Goal: Task Accomplishment & Management: Manage account settings

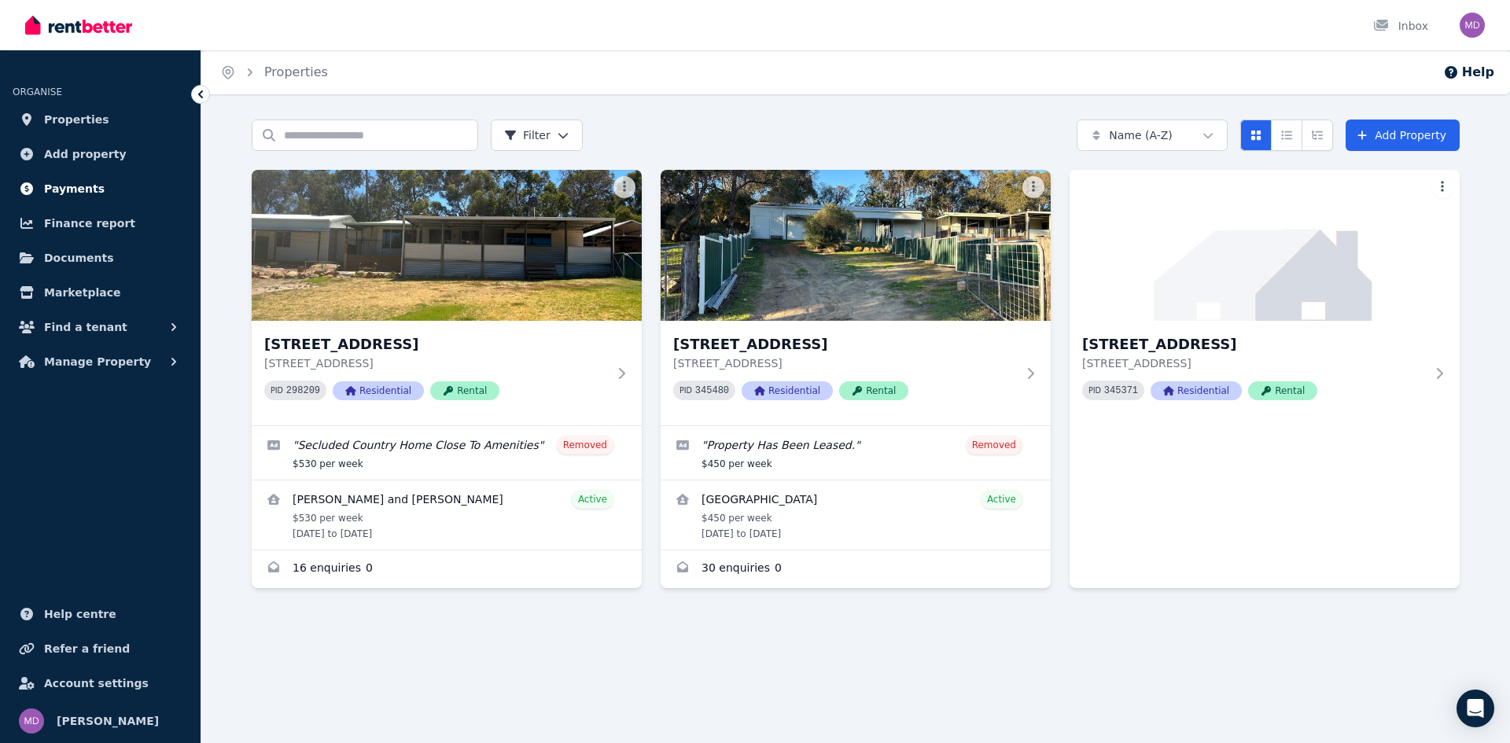
click at [57, 188] on span "Payments" at bounding box center [74, 188] width 61 height 19
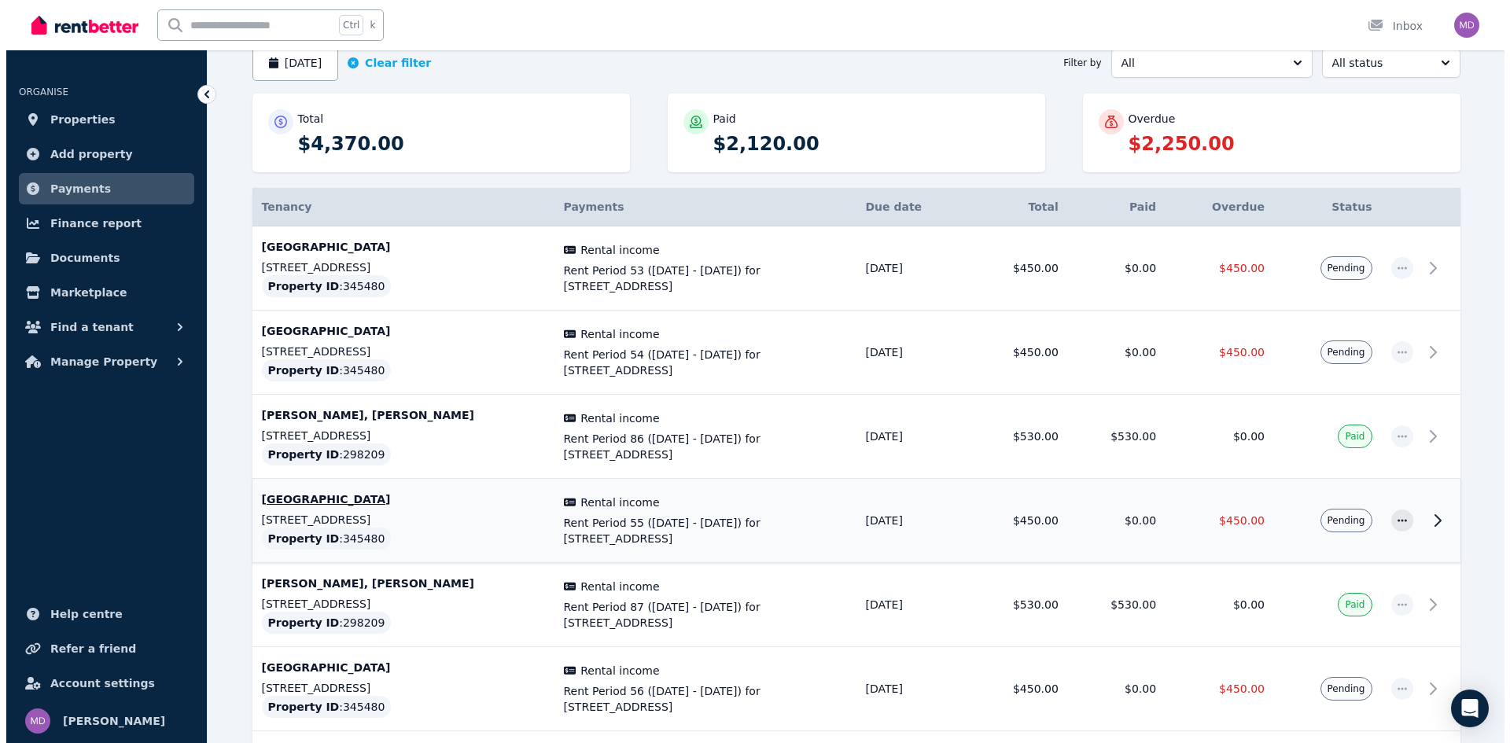
scroll to position [157, 0]
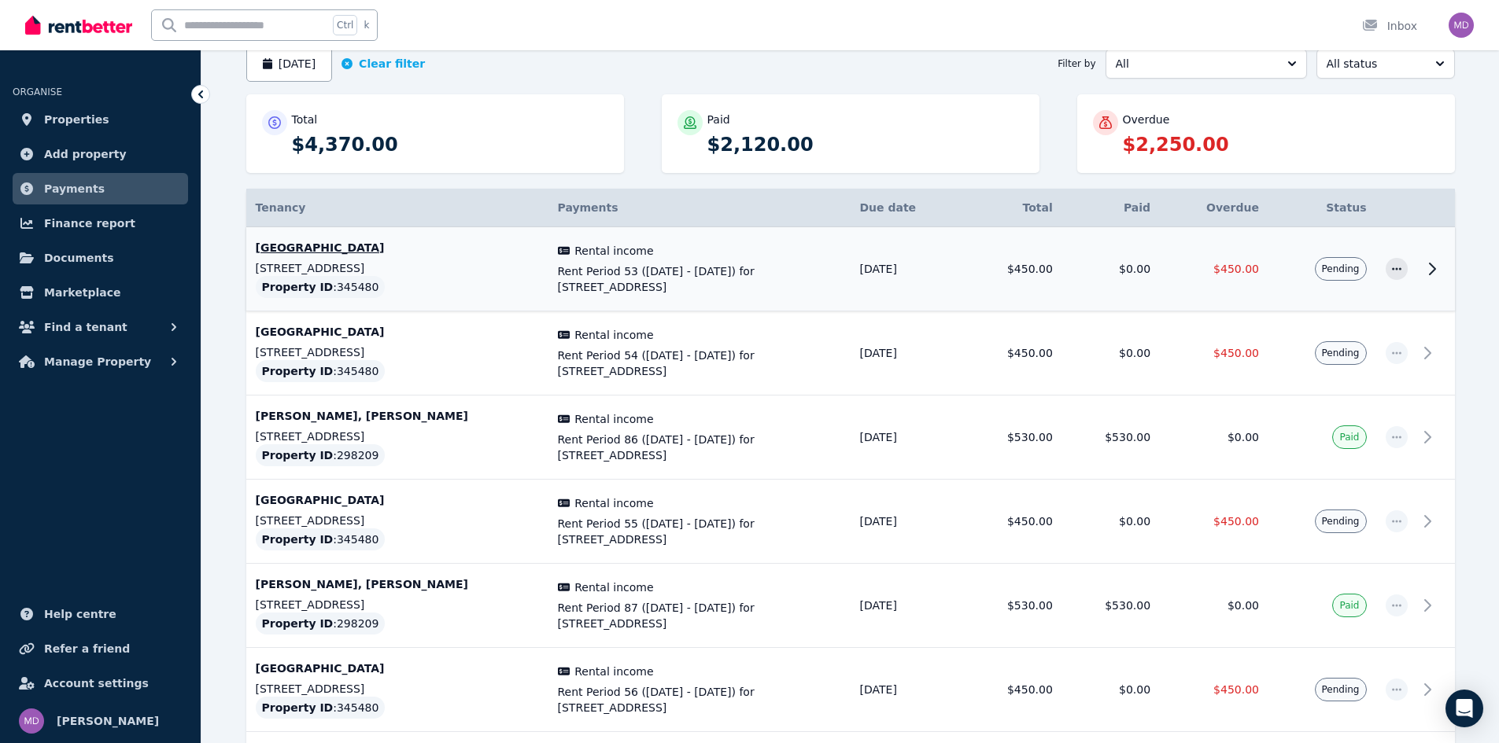
click at [1433, 271] on icon at bounding box center [1431, 269] width 19 height 19
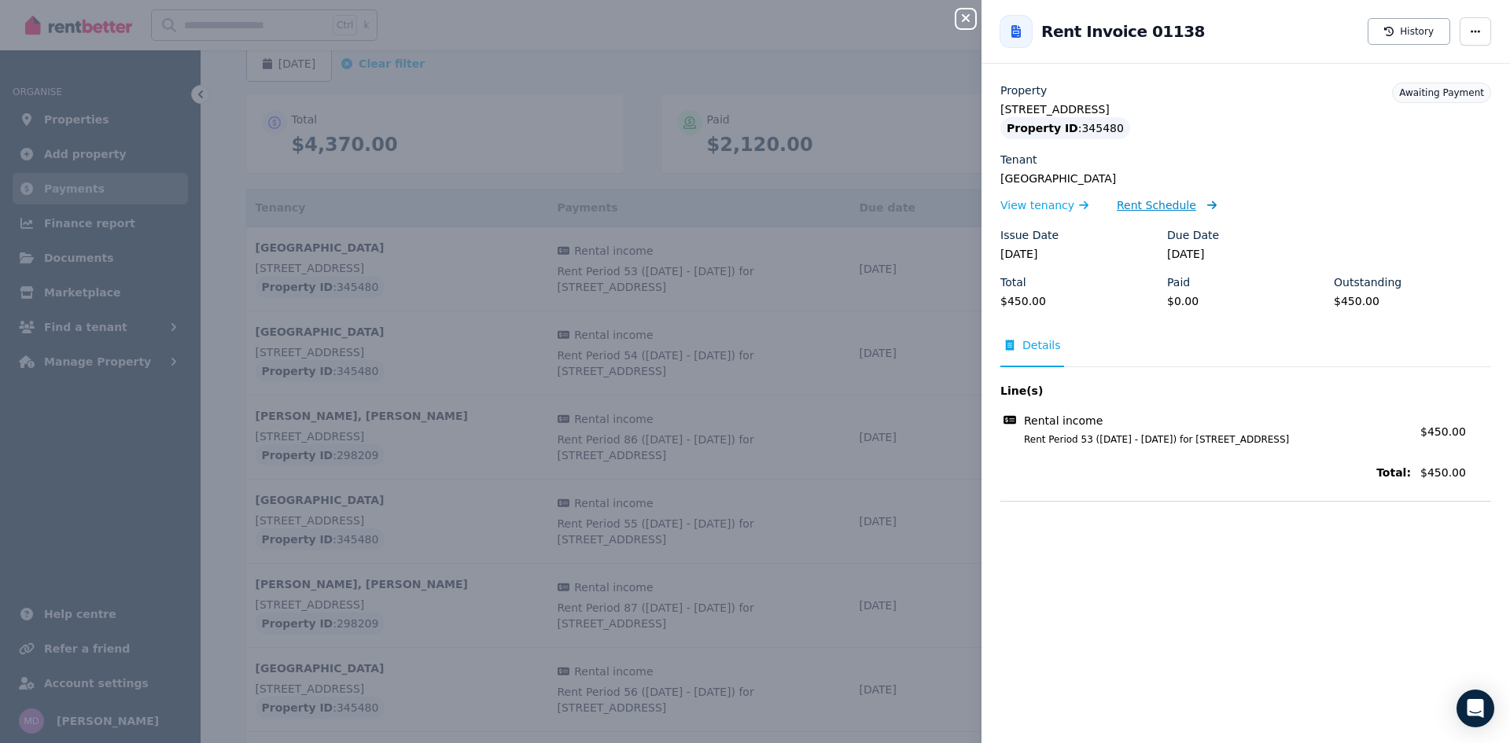
click at [1170, 208] on span "Rent Schedule" at bounding box center [1156, 205] width 79 height 16
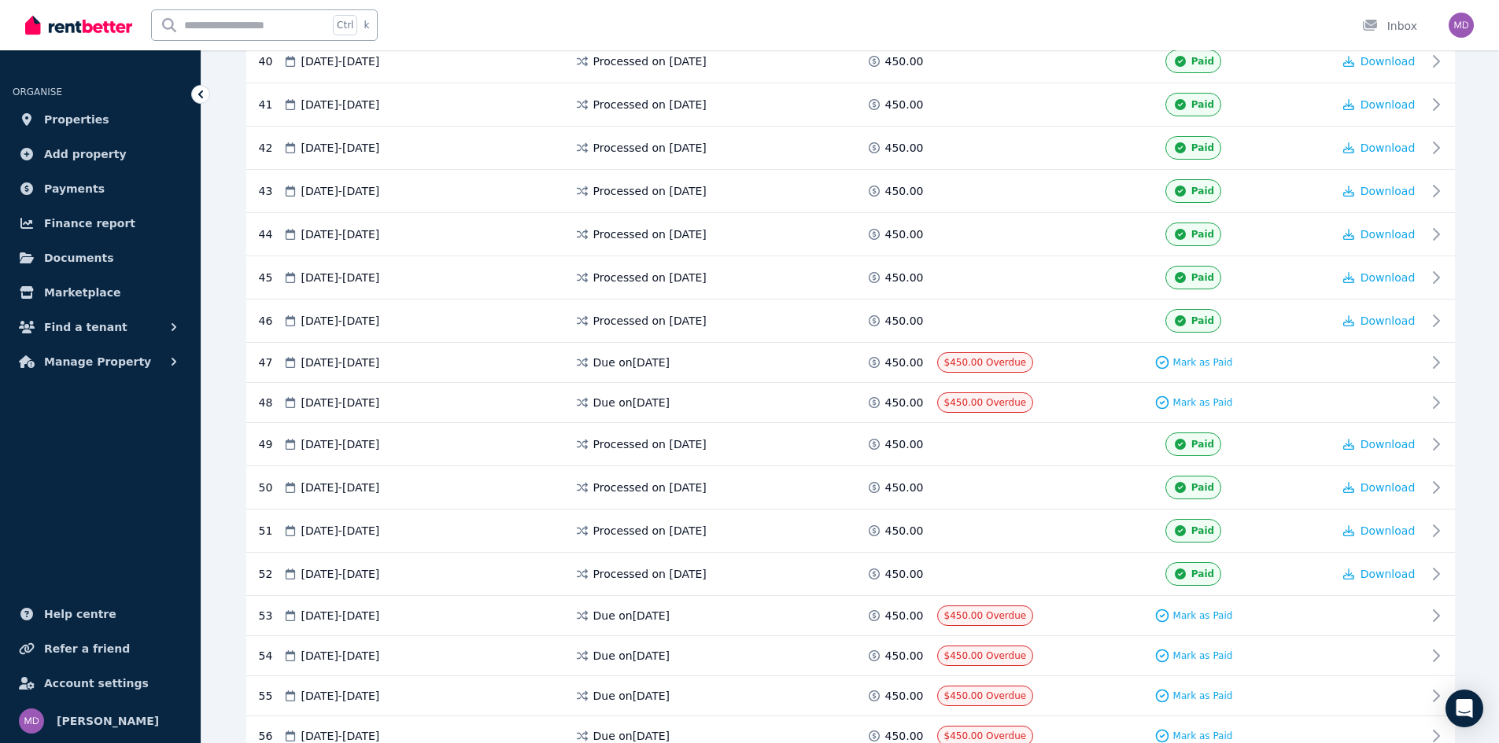
scroll to position [2045, 0]
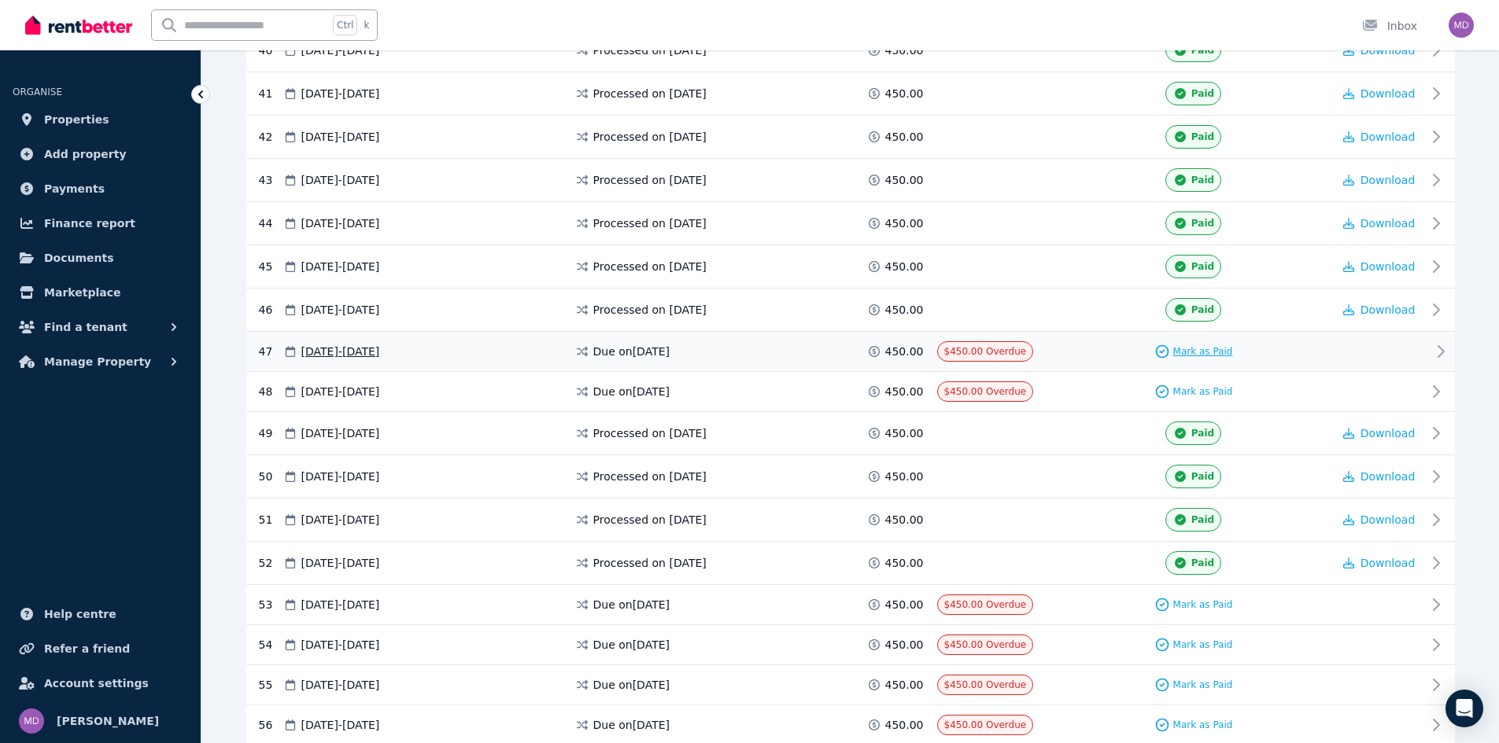
click at [1201, 352] on span "Mark as Paid" at bounding box center [1203, 351] width 60 height 13
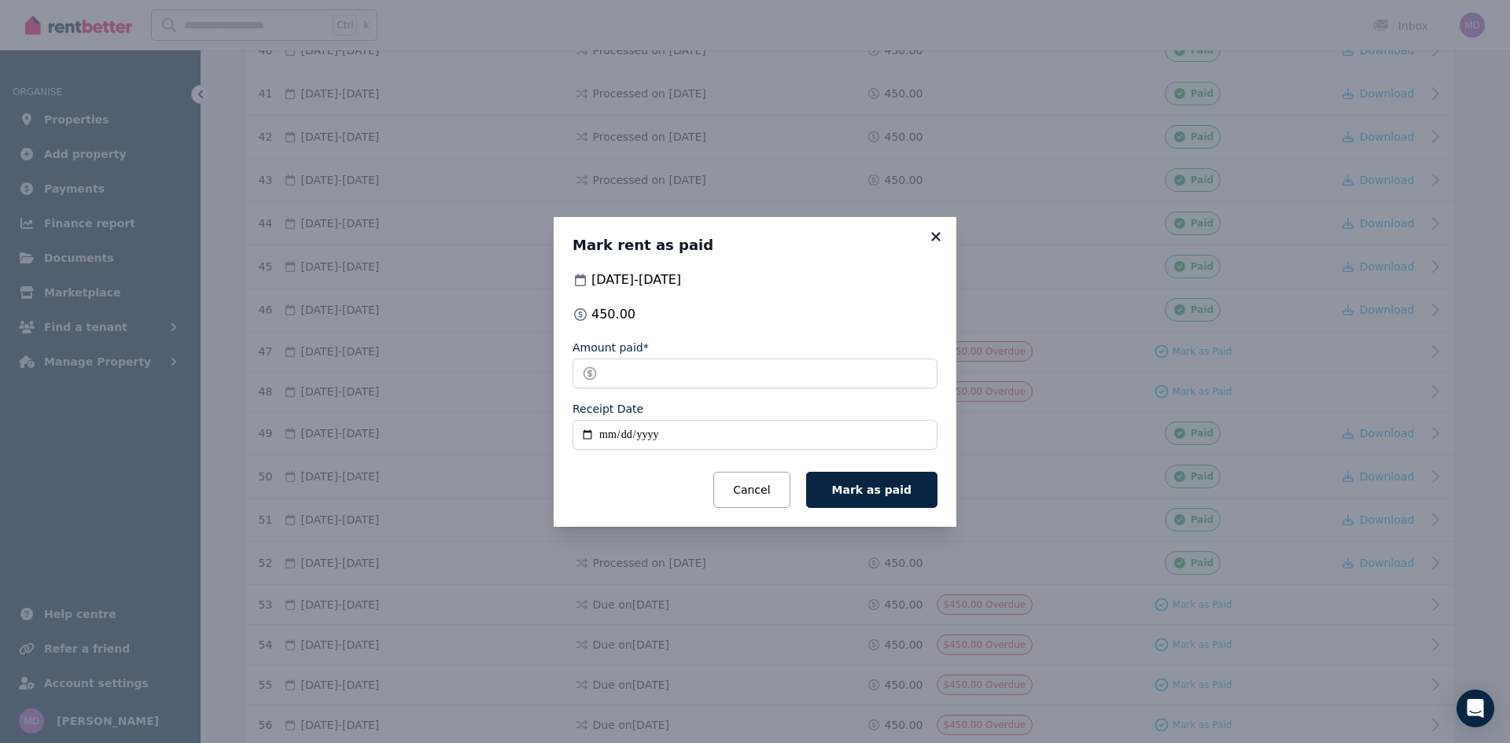
click at [933, 238] on icon at bounding box center [936, 237] width 16 height 14
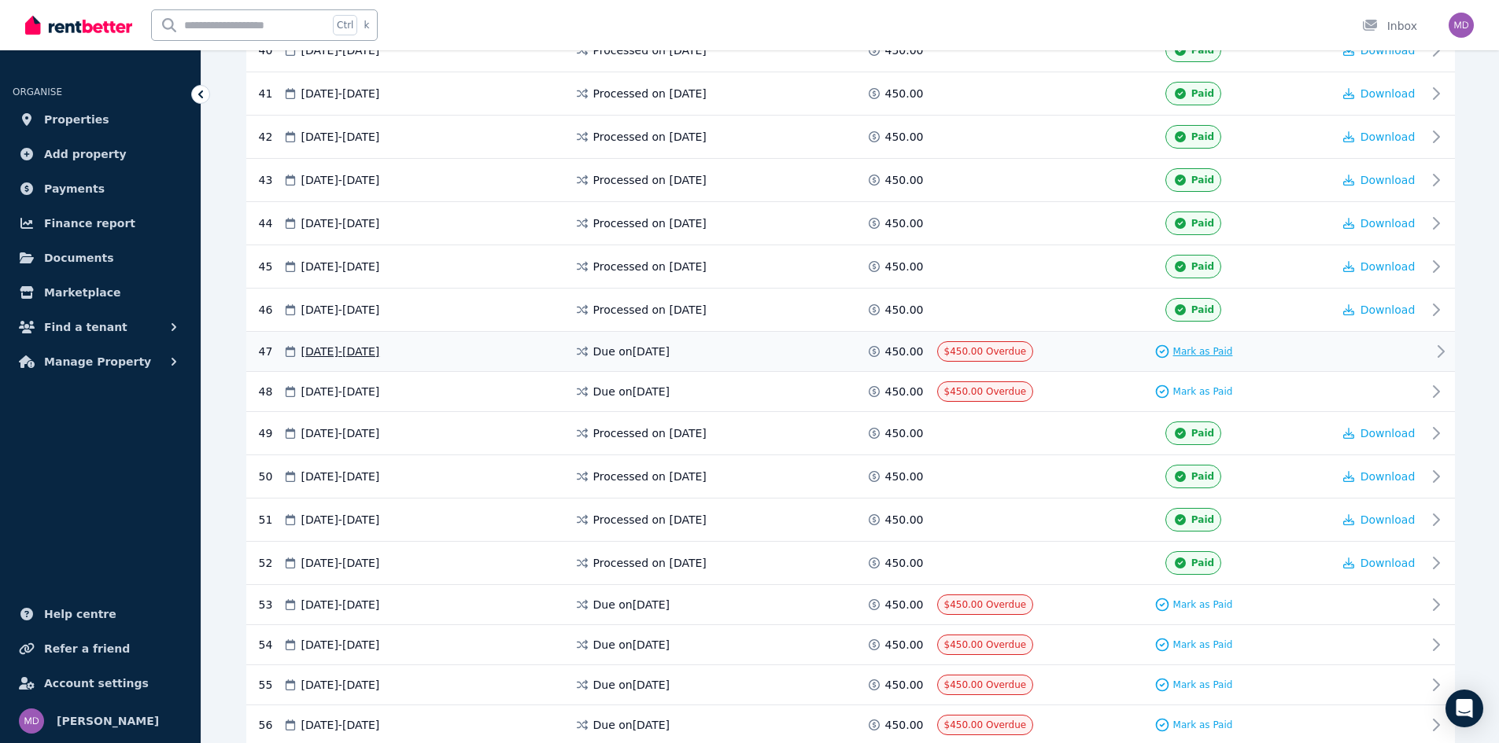
click at [1208, 351] on span "Mark as Paid" at bounding box center [1203, 351] width 60 height 13
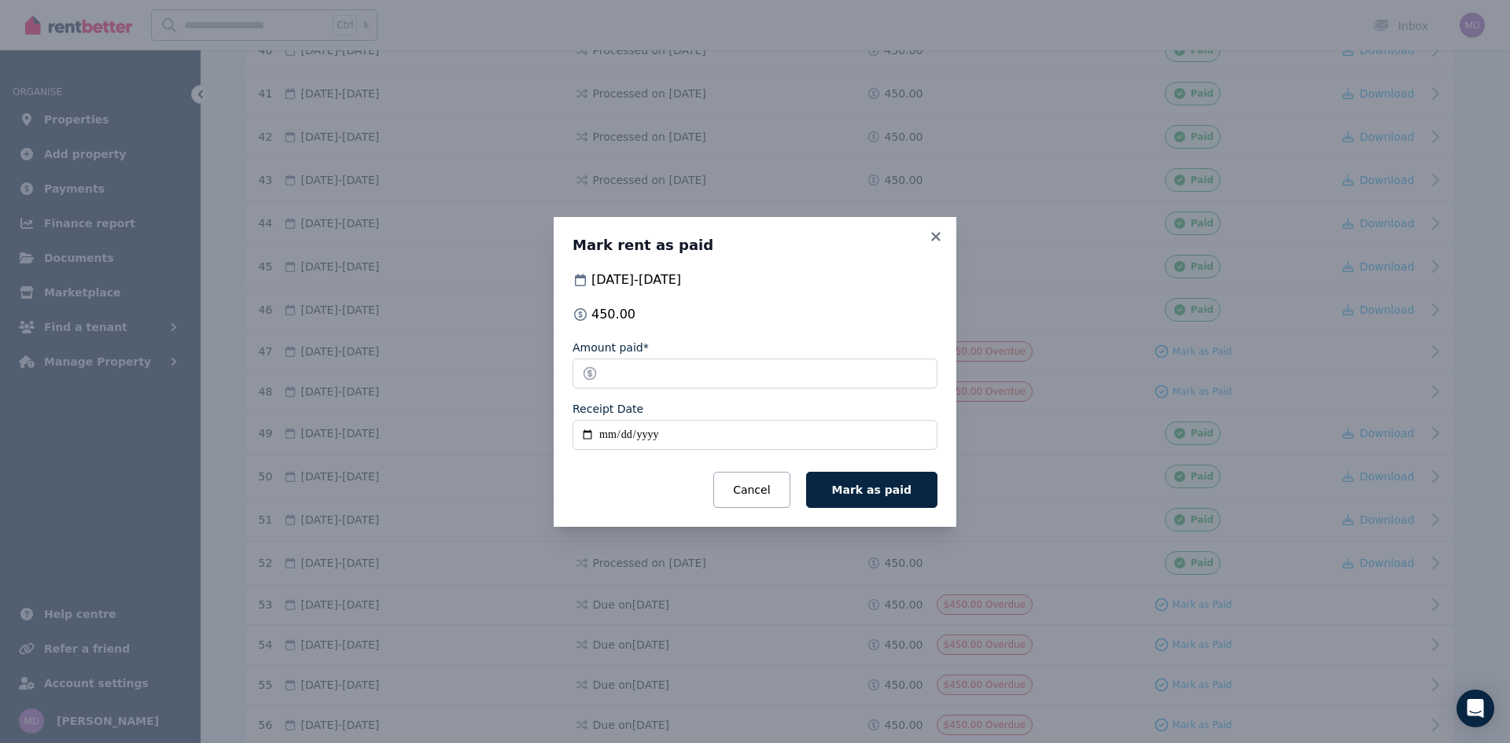
click at [607, 433] on input "Receipt Date" at bounding box center [755, 435] width 365 height 30
type input "**********"
click at [909, 492] on span "Mark as paid" at bounding box center [871, 490] width 79 height 13
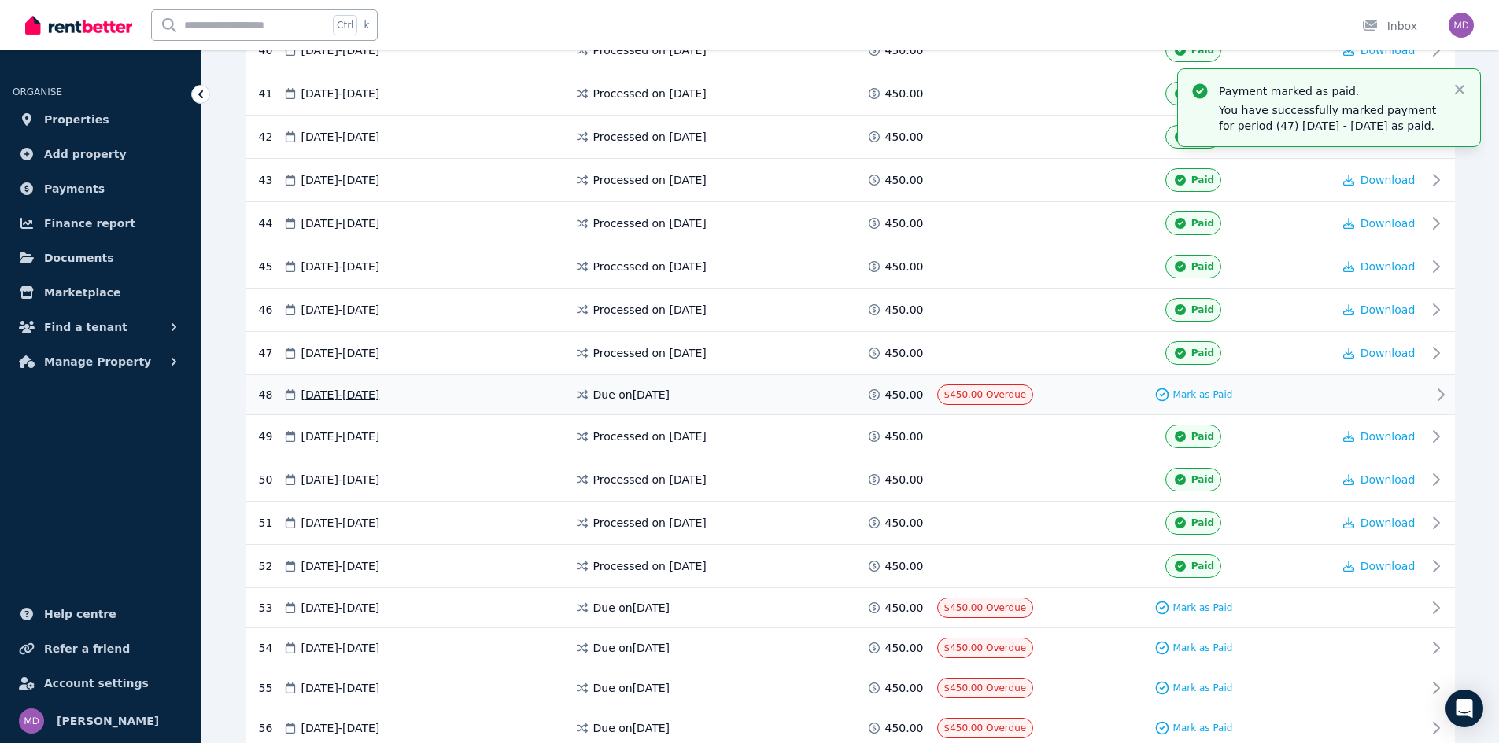
click at [1212, 392] on span "Mark as Paid" at bounding box center [1203, 395] width 60 height 13
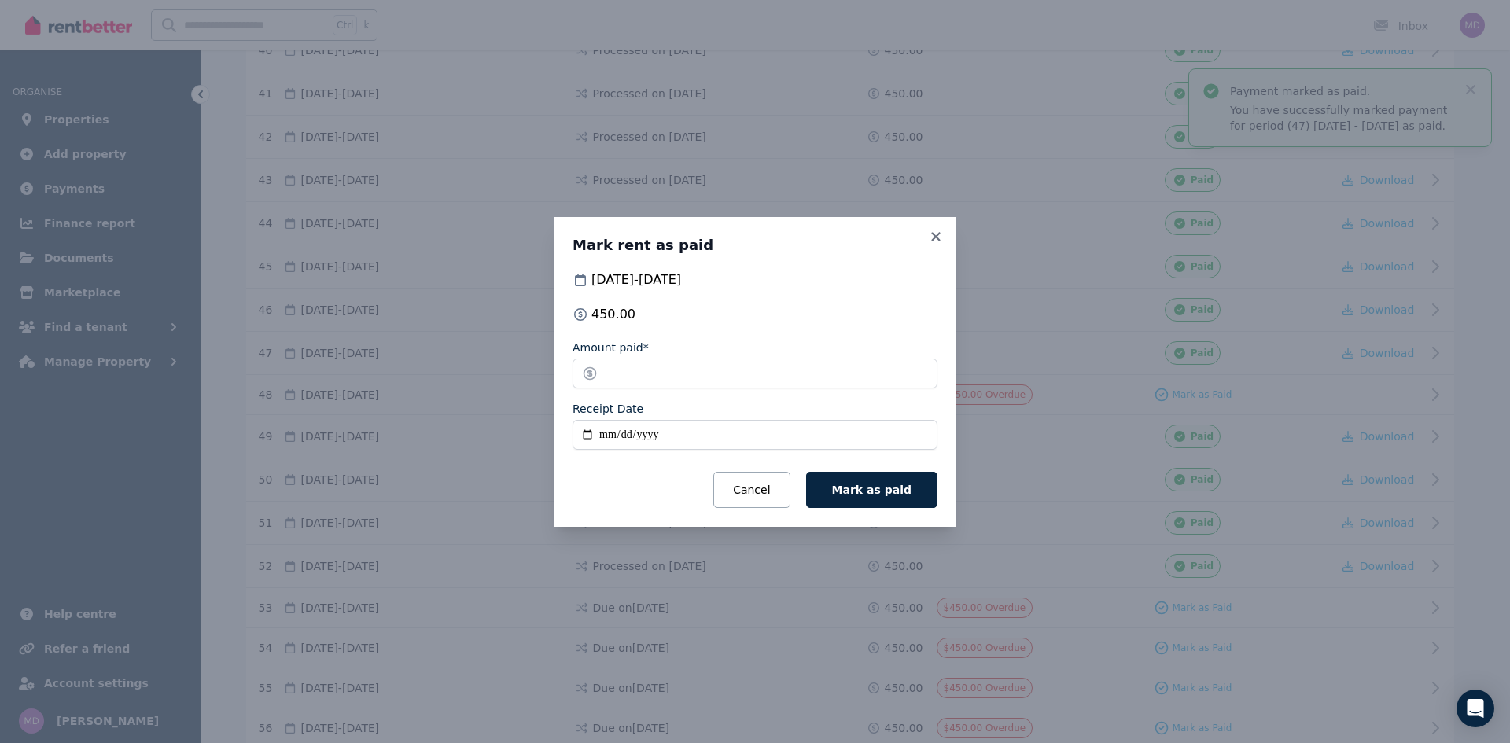
click at [607, 438] on input "Receipt Date" at bounding box center [755, 435] width 365 height 30
type input "**********"
click at [880, 492] on span "Mark as paid" at bounding box center [871, 490] width 79 height 13
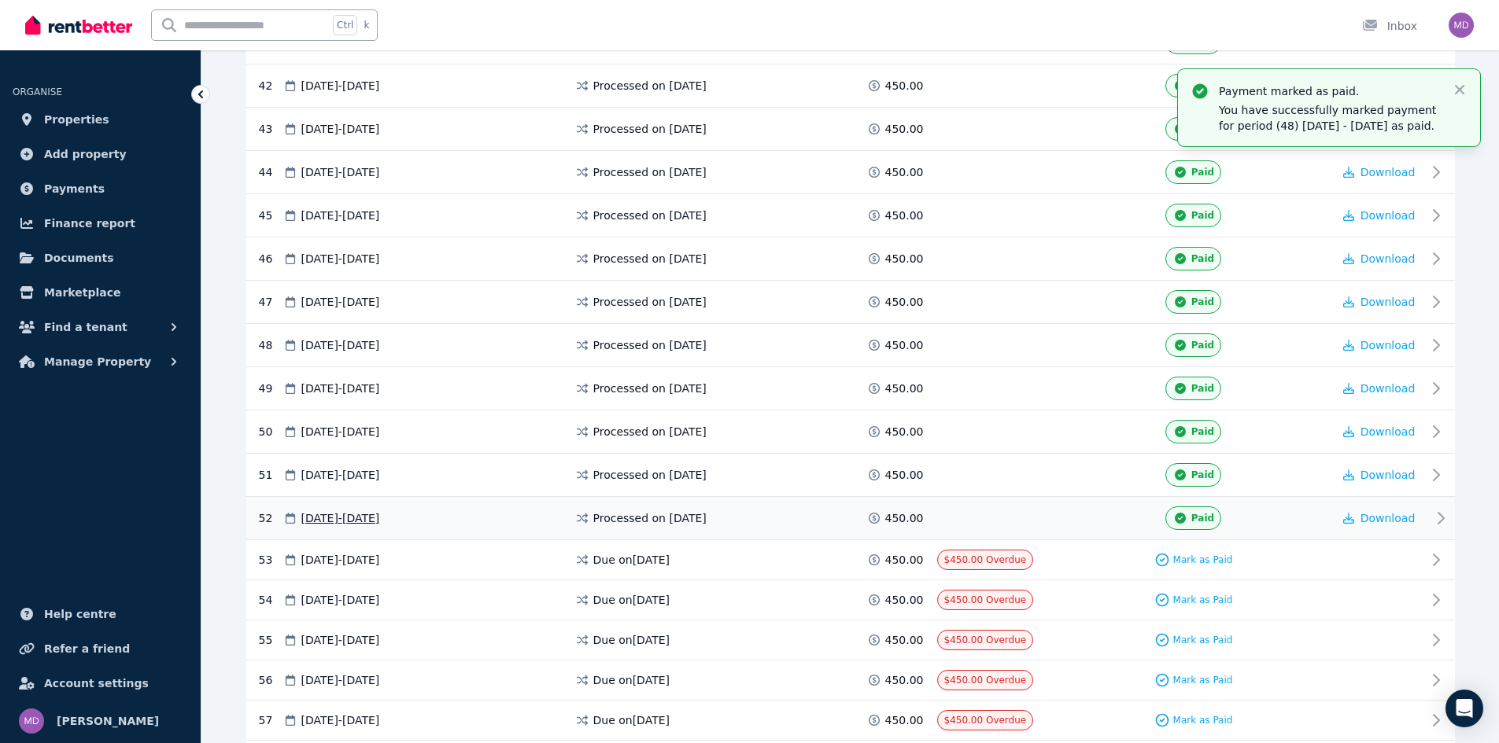
scroll to position [2124, 0]
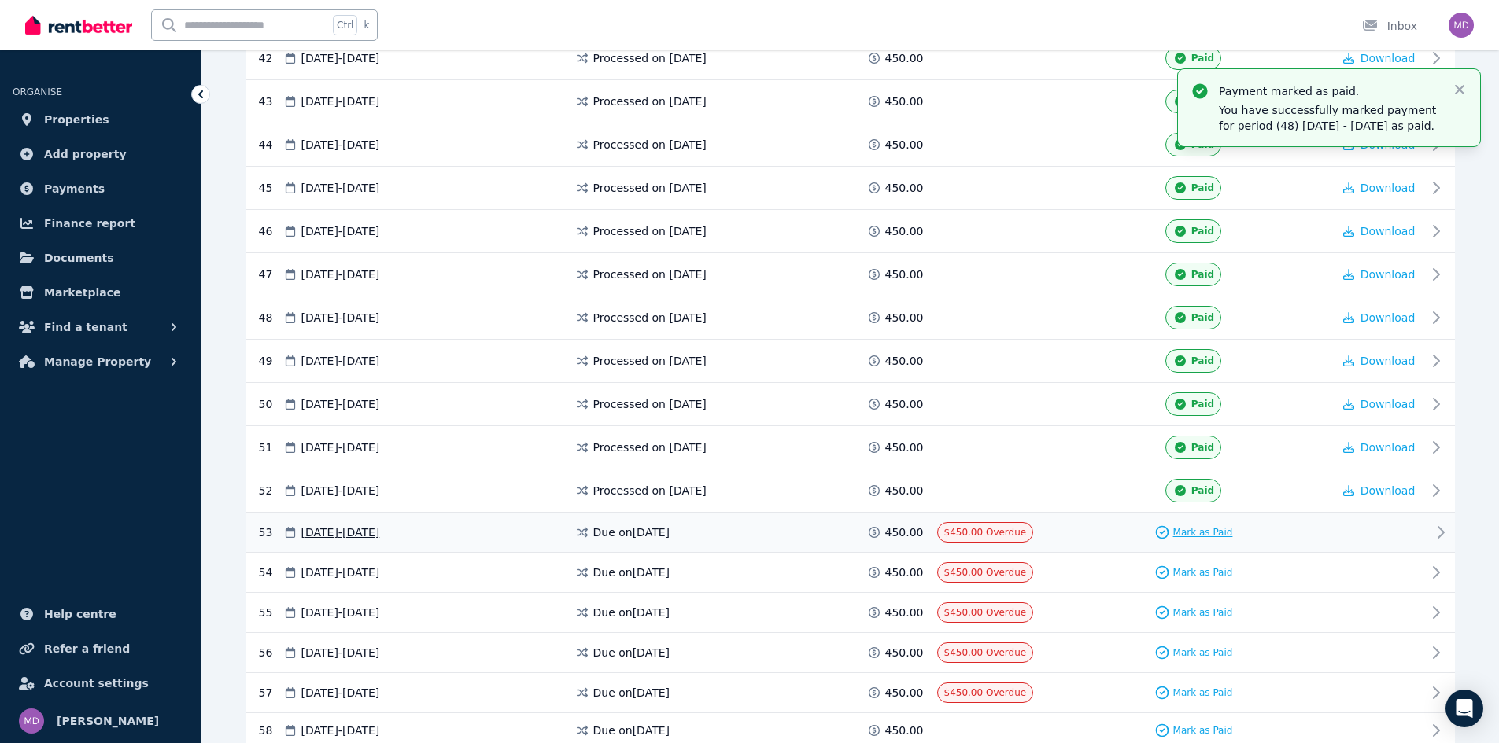
click at [1207, 536] on span "Mark as Paid" at bounding box center [1203, 532] width 60 height 13
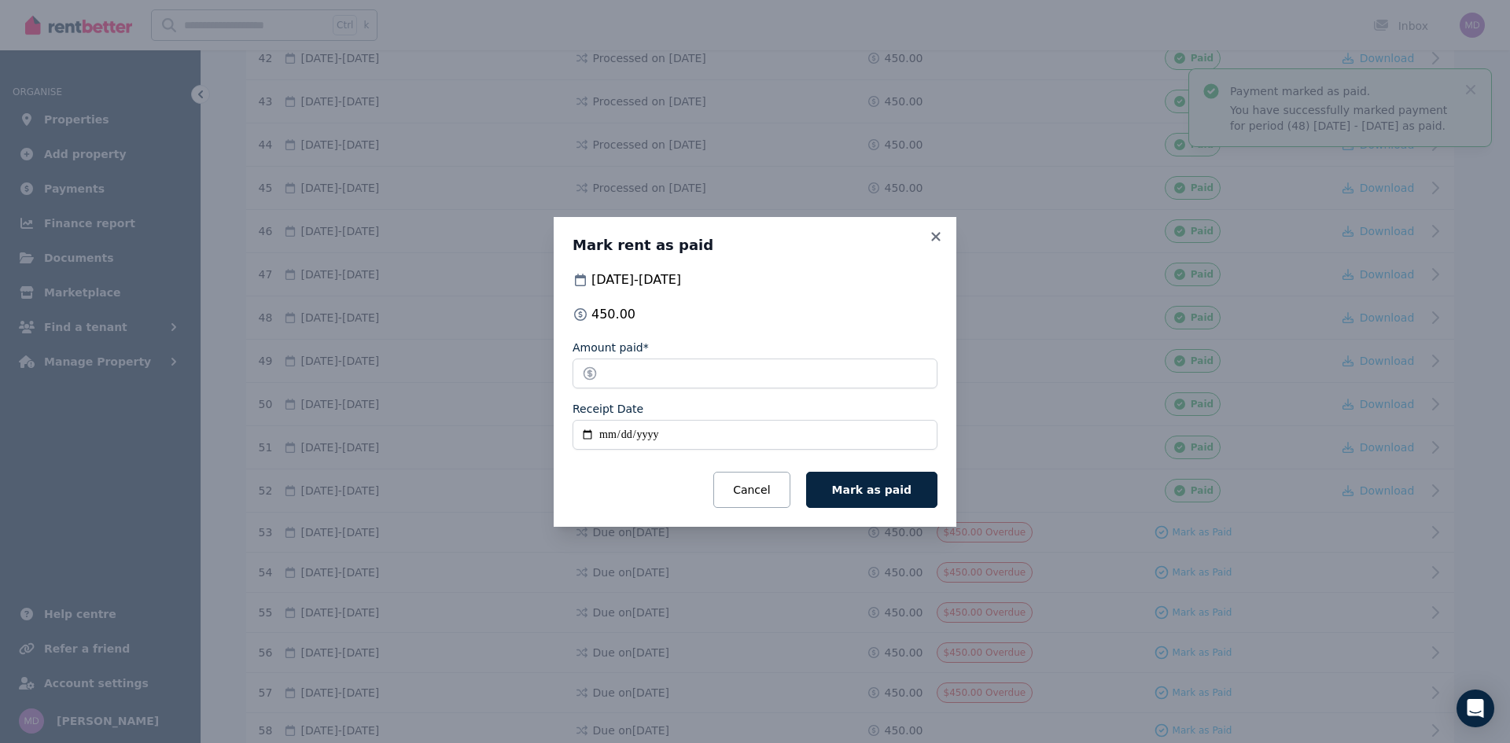
click at [607, 442] on input "Receipt Date" at bounding box center [755, 435] width 365 height 30
type input "**********"
click at [865, 492] on span "Mark as paid" at bounding box center [871, 490] width 79 height 13
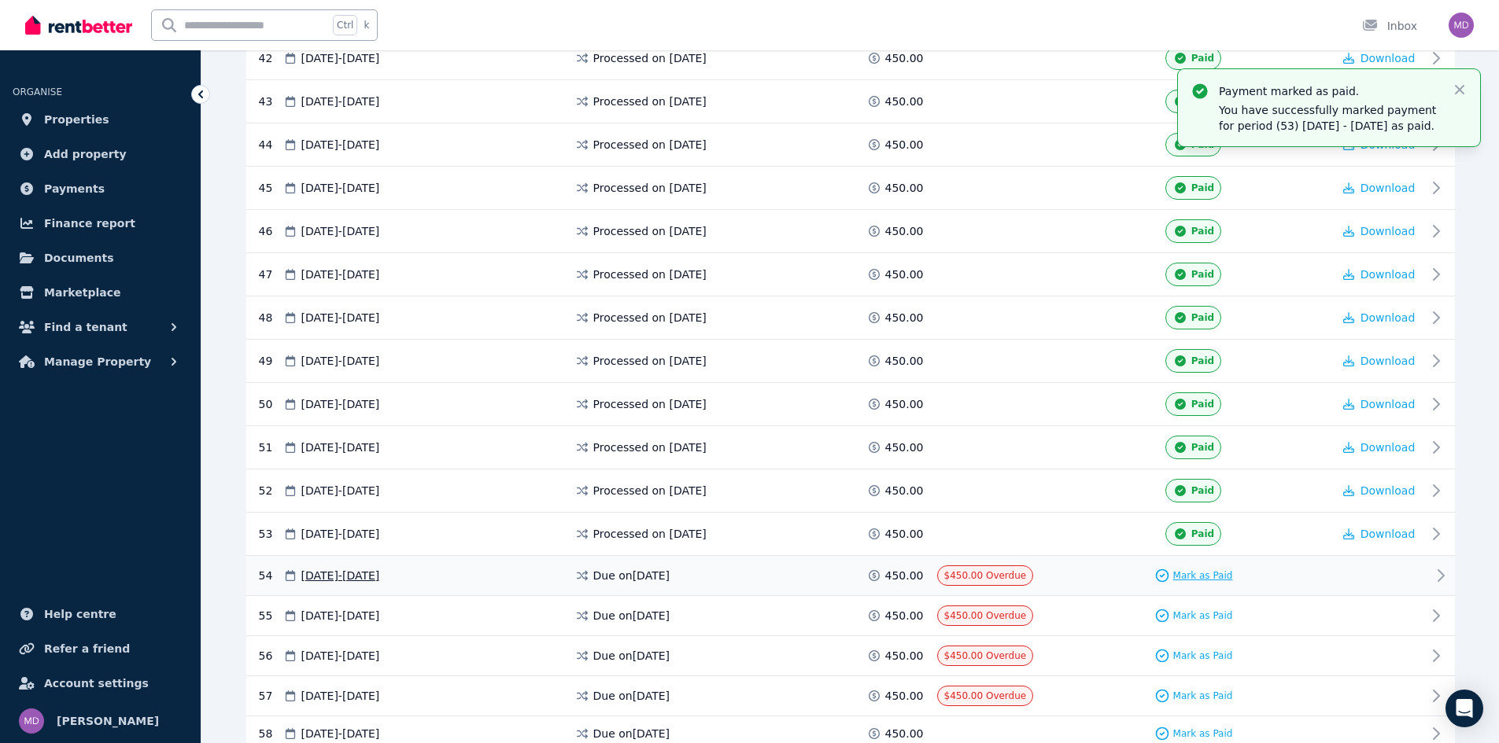
click at [1212, 579] on span "Mark as Paid" at bounding box center [1203, 576] width 60 height 13
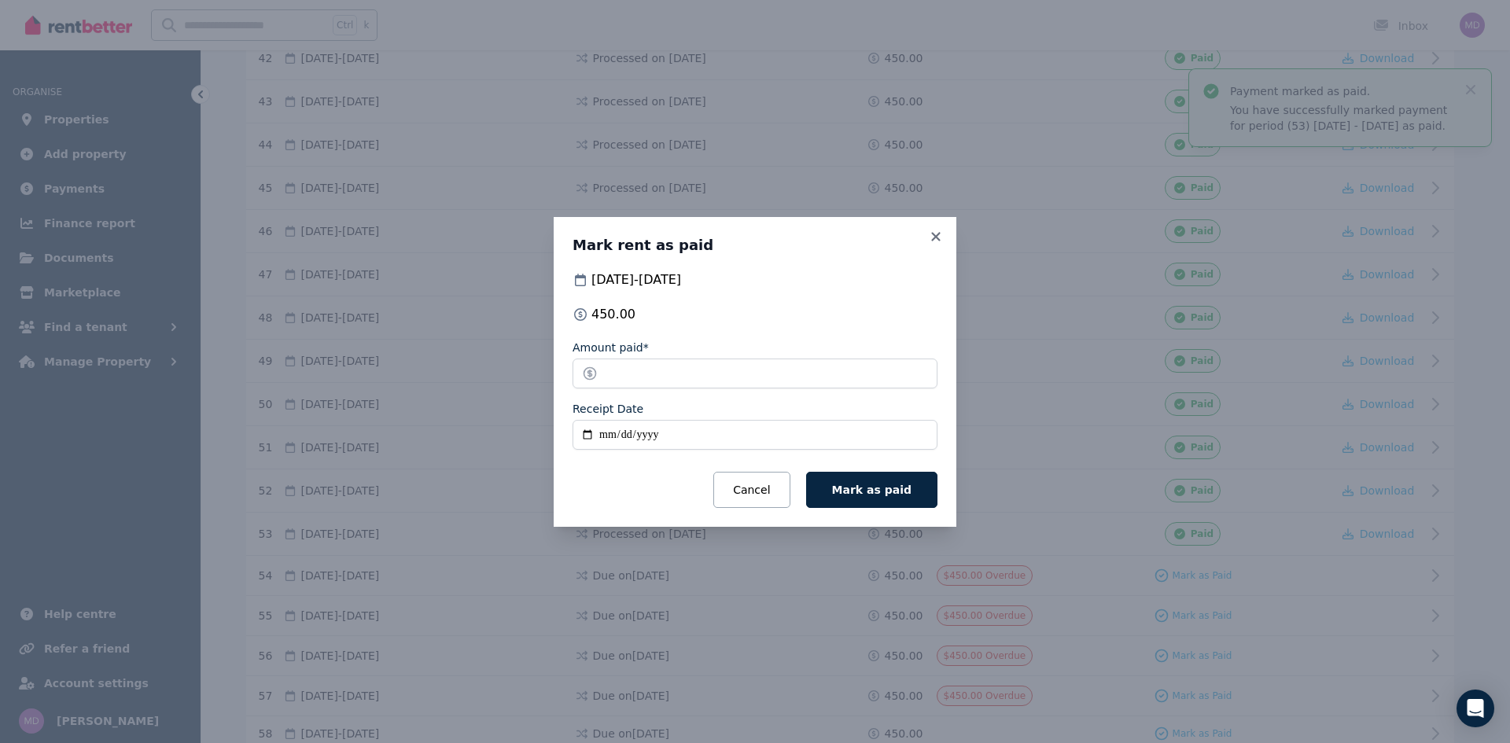
click at [608, 439] on input "Receipt Date" at bounding box center [755, 435] width 365 height 30
type input "**********"
click at [921, 495] on button "Mark as paid" at bounding box center [871, 490] width 131 height 36
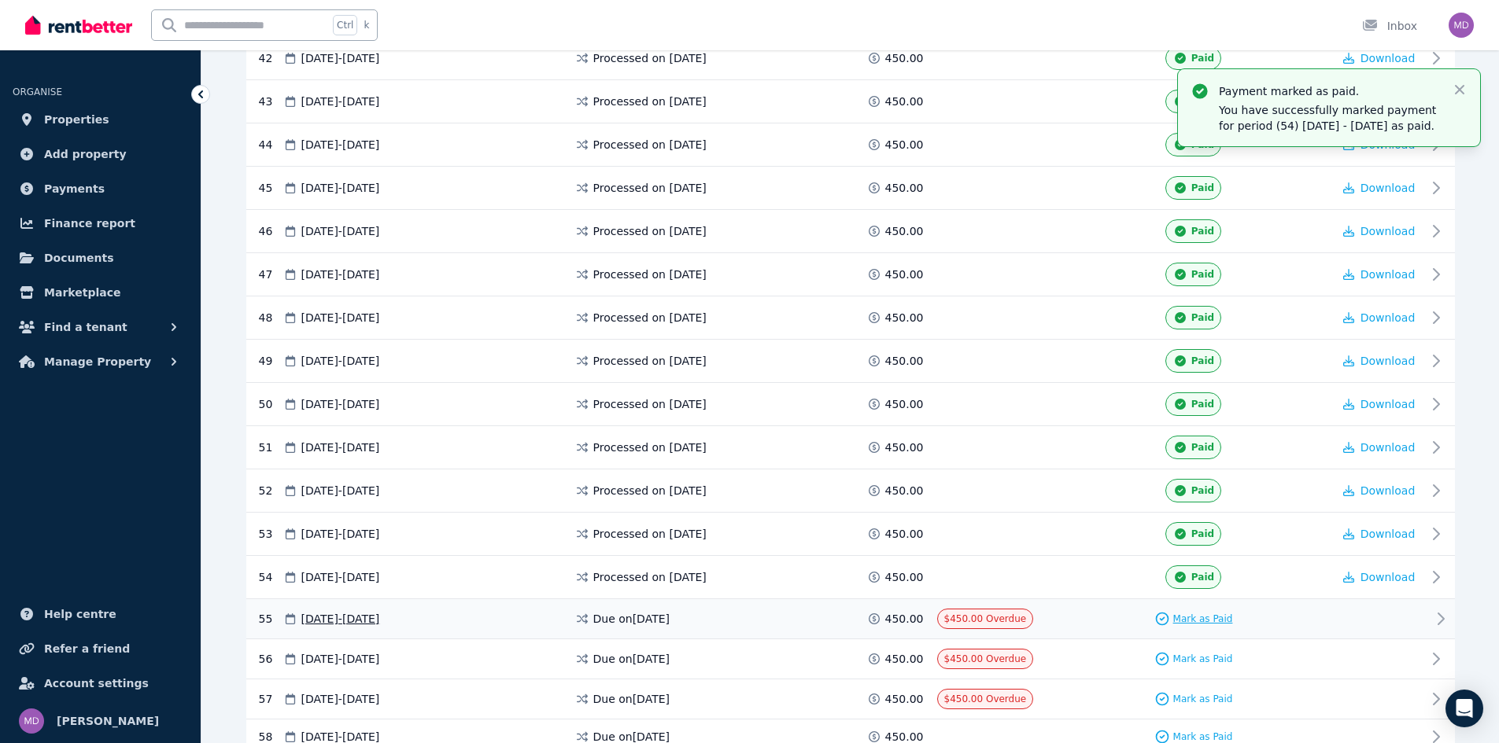
click at [1199, 622] on span "Mark as Paid" at bounding box center [1203, 619] width 60 height 13
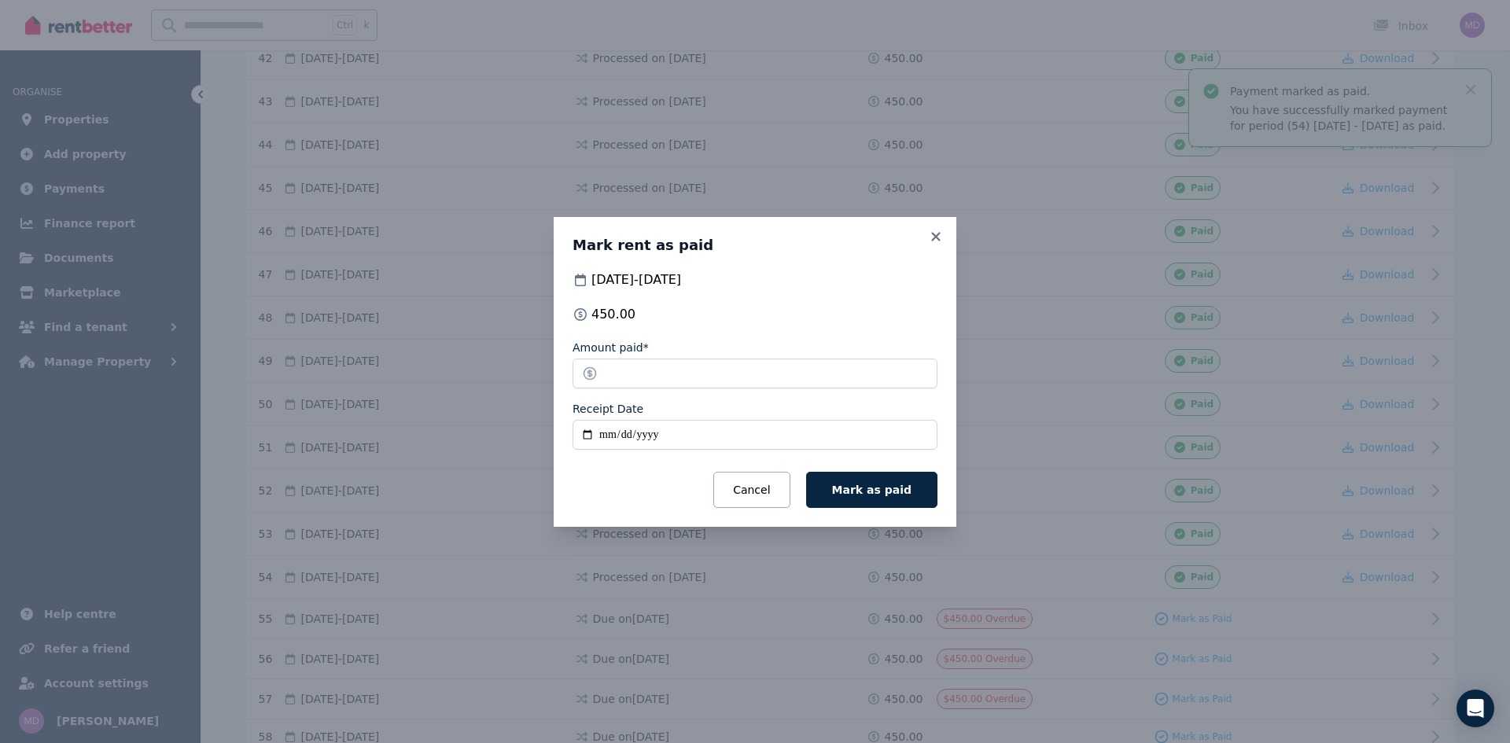
click at [610, 437] on input "Receipt Date" at bounding box center [755, 435] width 365 height 30
type input "**********"
click at [923, 501] on button "Mark as paid" at bounding box center [871, 490] width 131 height 36
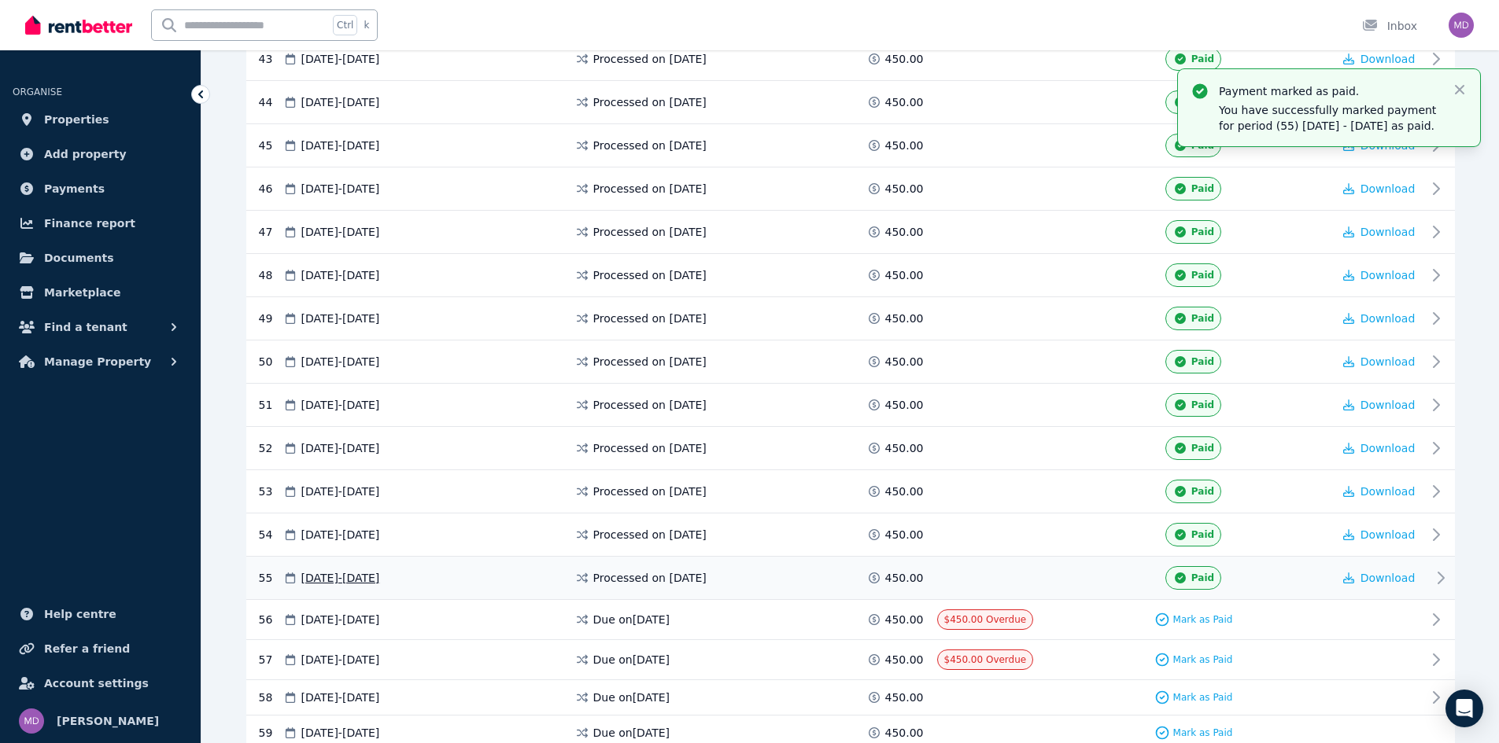
scroll to position [2203, 0]
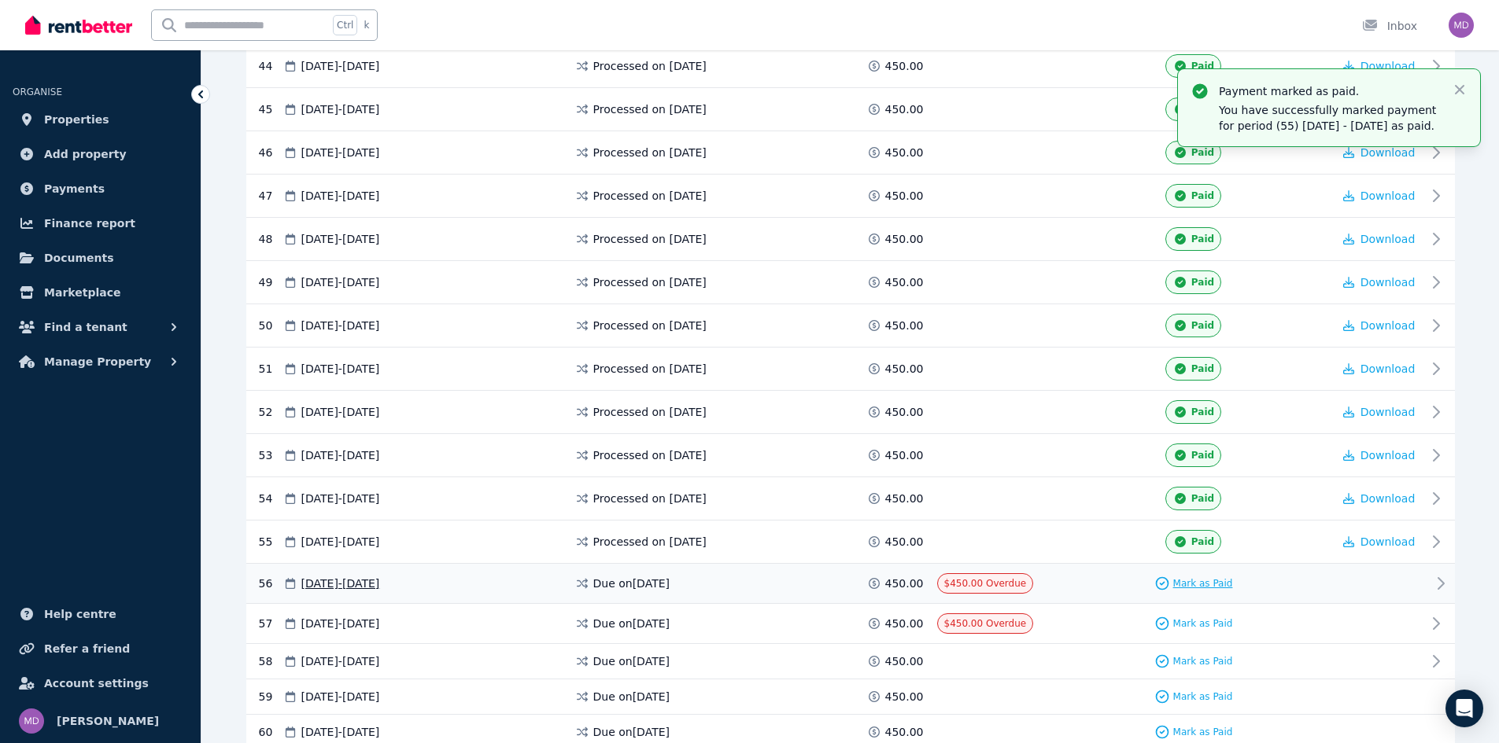
click at [1183, 581] on span "Mark as Paid" at bounding box center [1203, 583] width 60 height 13
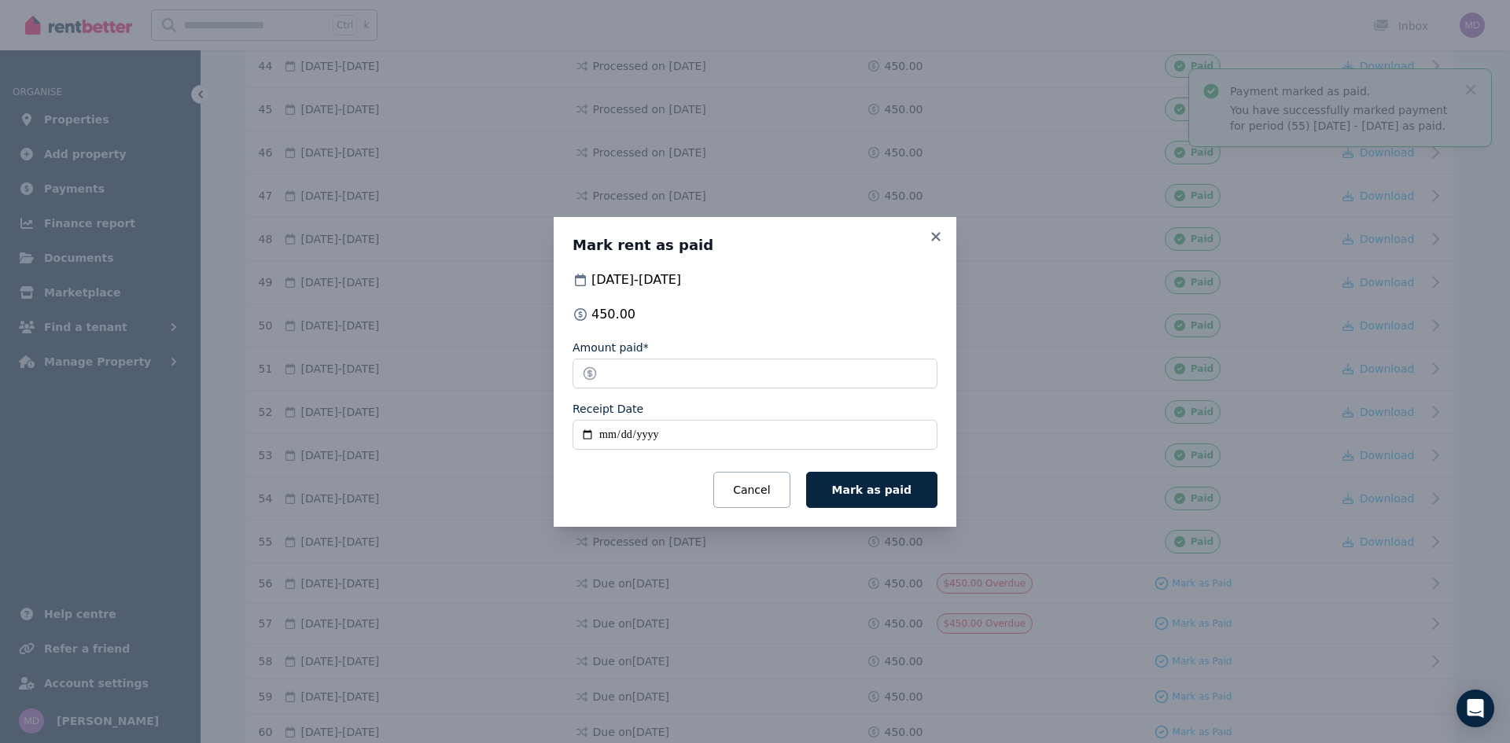
click at [602, 433] on input "Receipt Date" at bounding box center [755, 435] width 365 height 30
type input "**********"
click at [890, 477] on button "Mark as paid" at bounding box center [871, 490] width 131 height 36
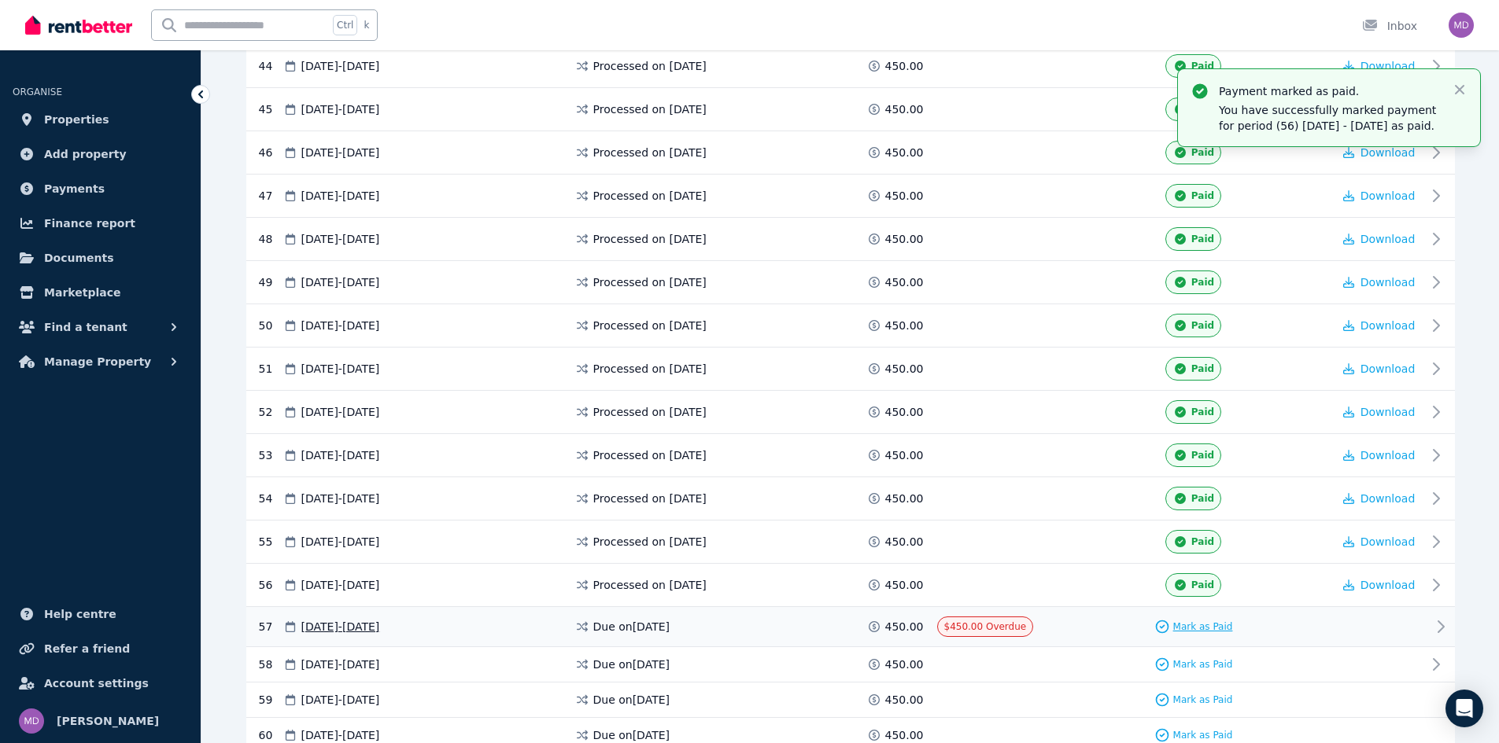
click at [1185, 629] on span "Mark as Paid" at bounding box center [1203, 627] width 60 height 13
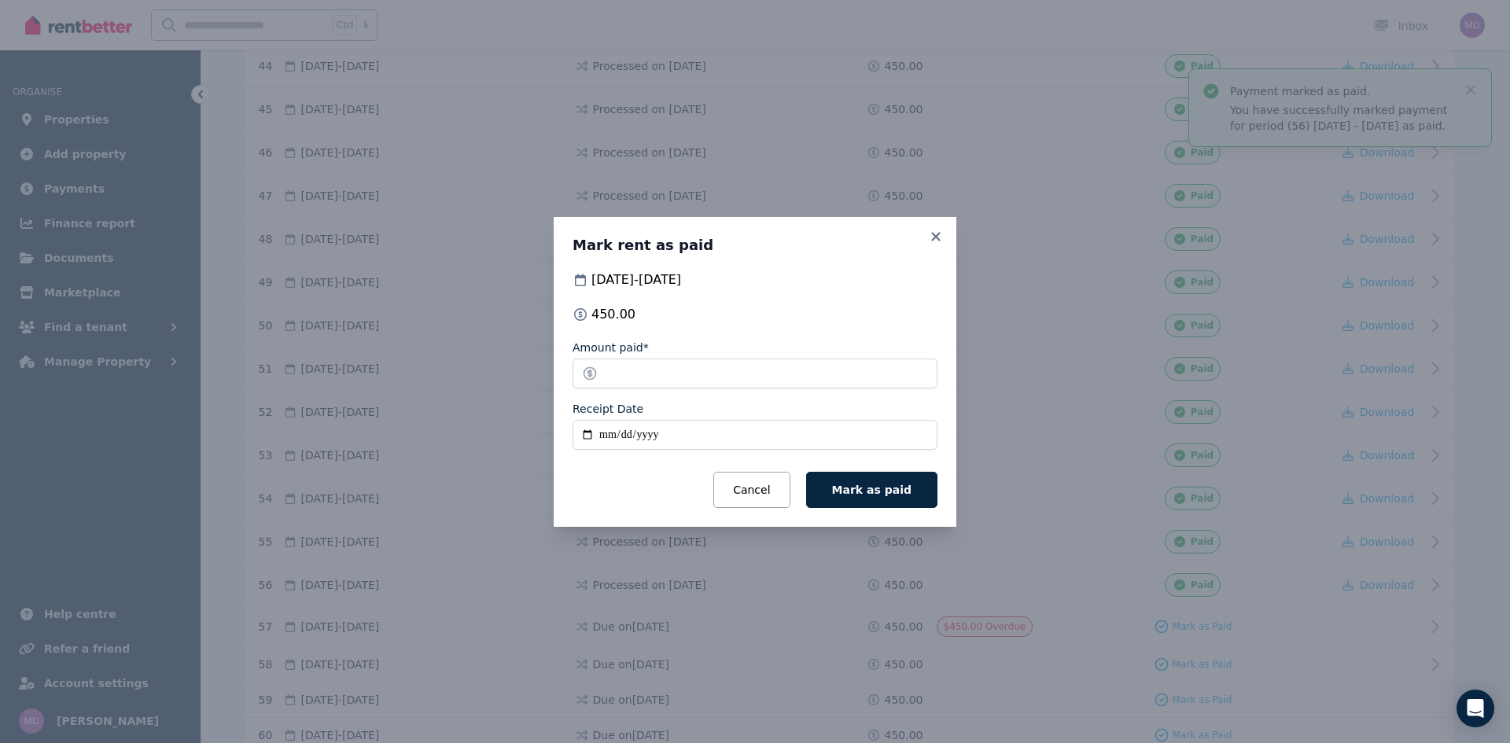
click at [610, 435] on input "Receipt Date" at bounding box center [755, 435] width 365 height 30
type input "**********"
click at [872, 497] on button "Mark as paid" at bounding box center [871, 490] width 131 height 36
